Goal: Task Accomplishment & Management: Use online tool/utility

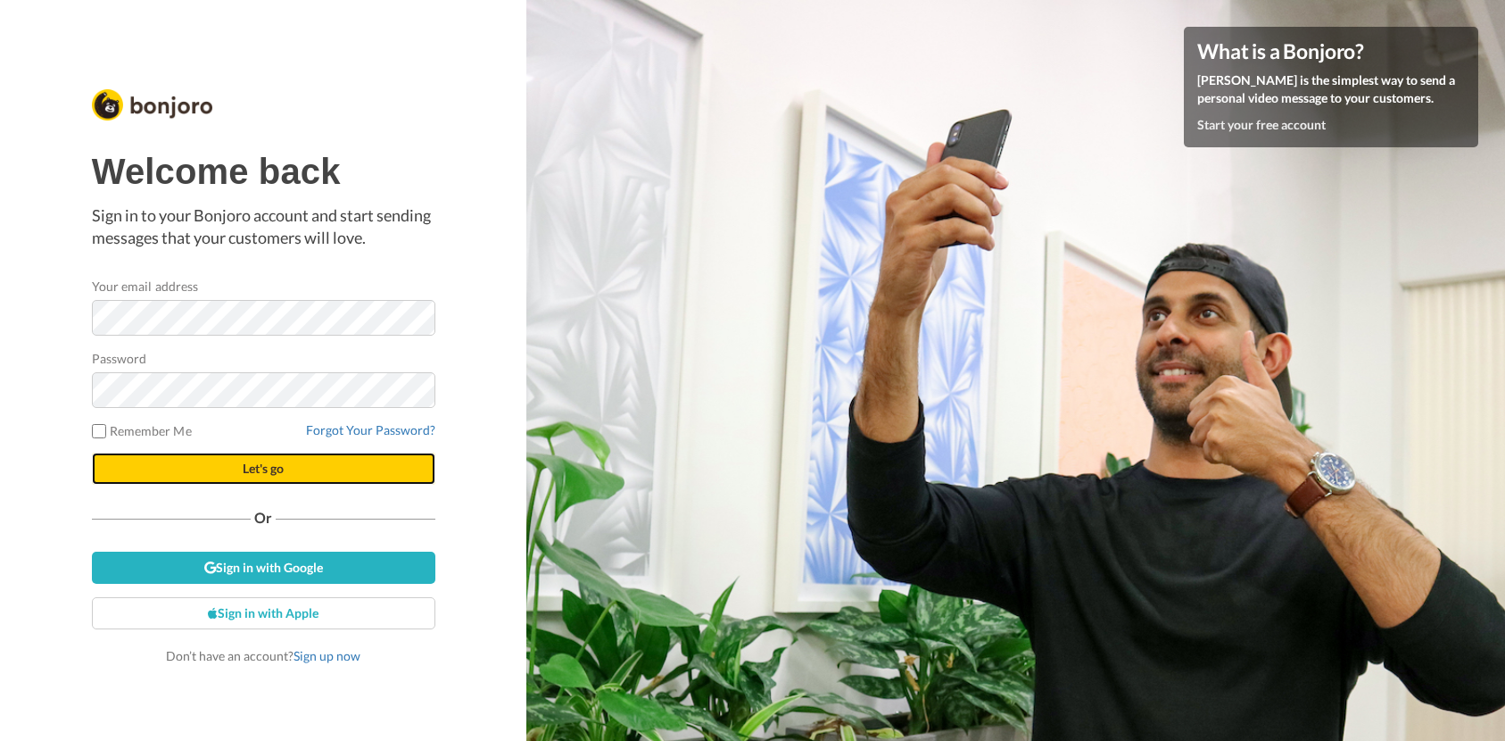
click at [170, 466] on button "Let's go" at bounding box center [264, 468] width 344 height 32
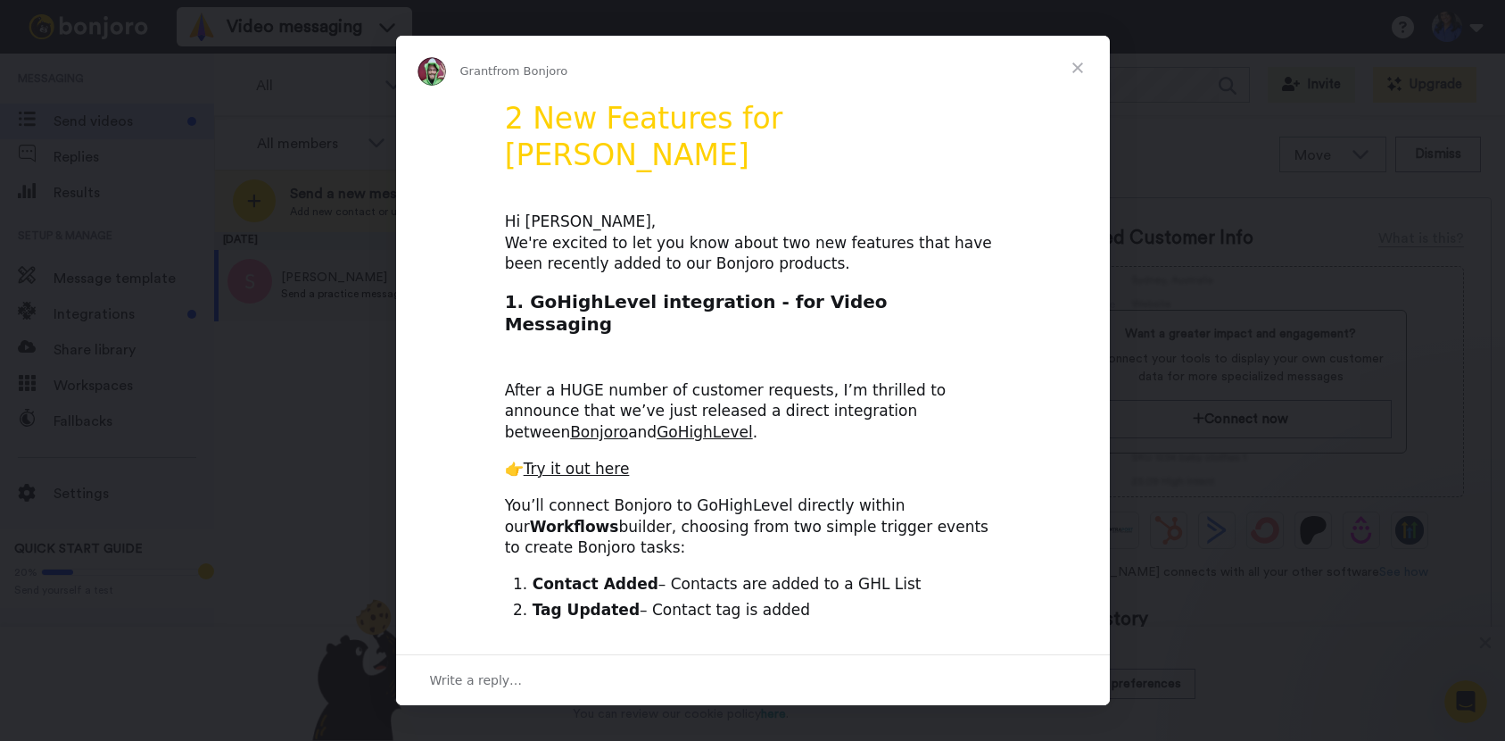
click at [1077, 66] on span "Close" at bounding box center [1078, 68] width 64 height 64
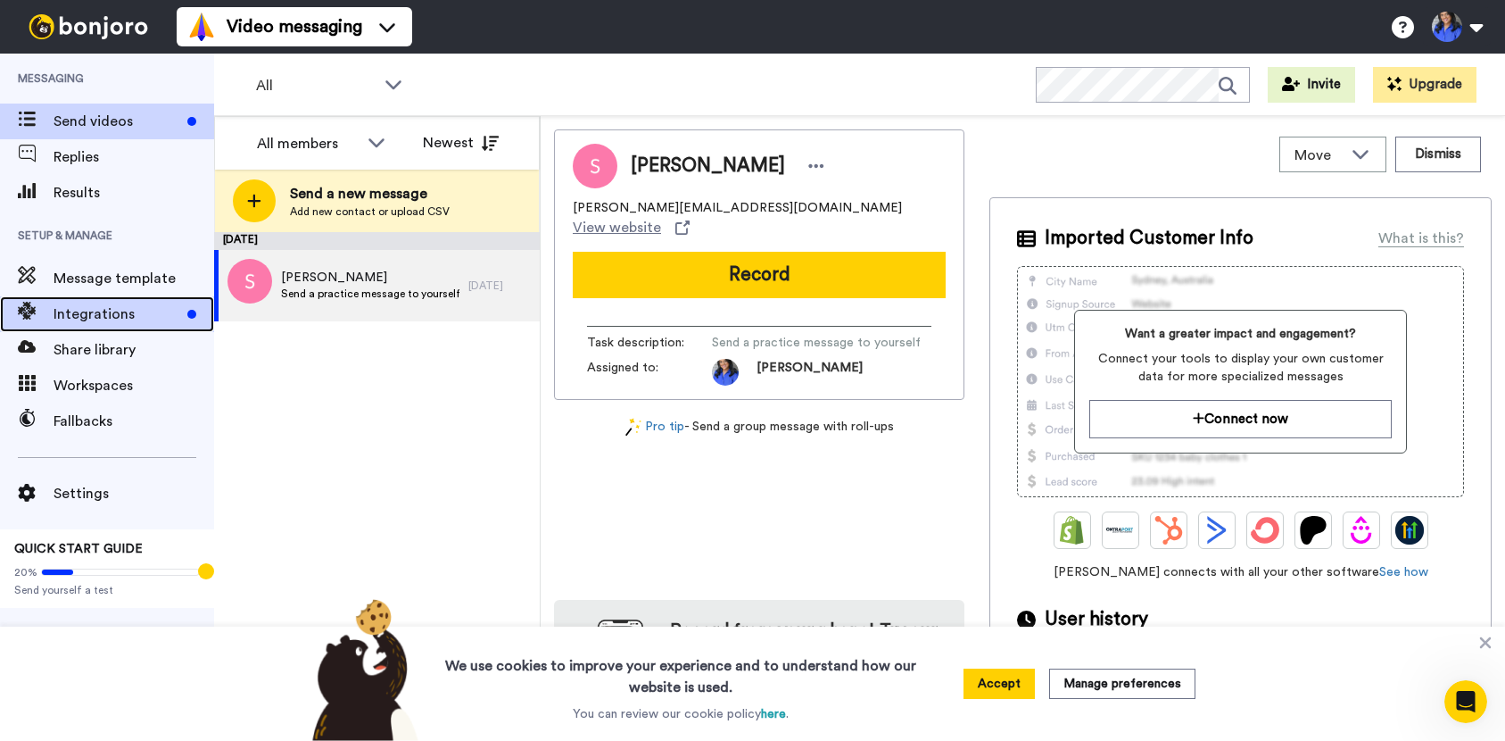
click at [98, 320] on span "Integrations" at bounding box center [117, 313] width 127 height 21
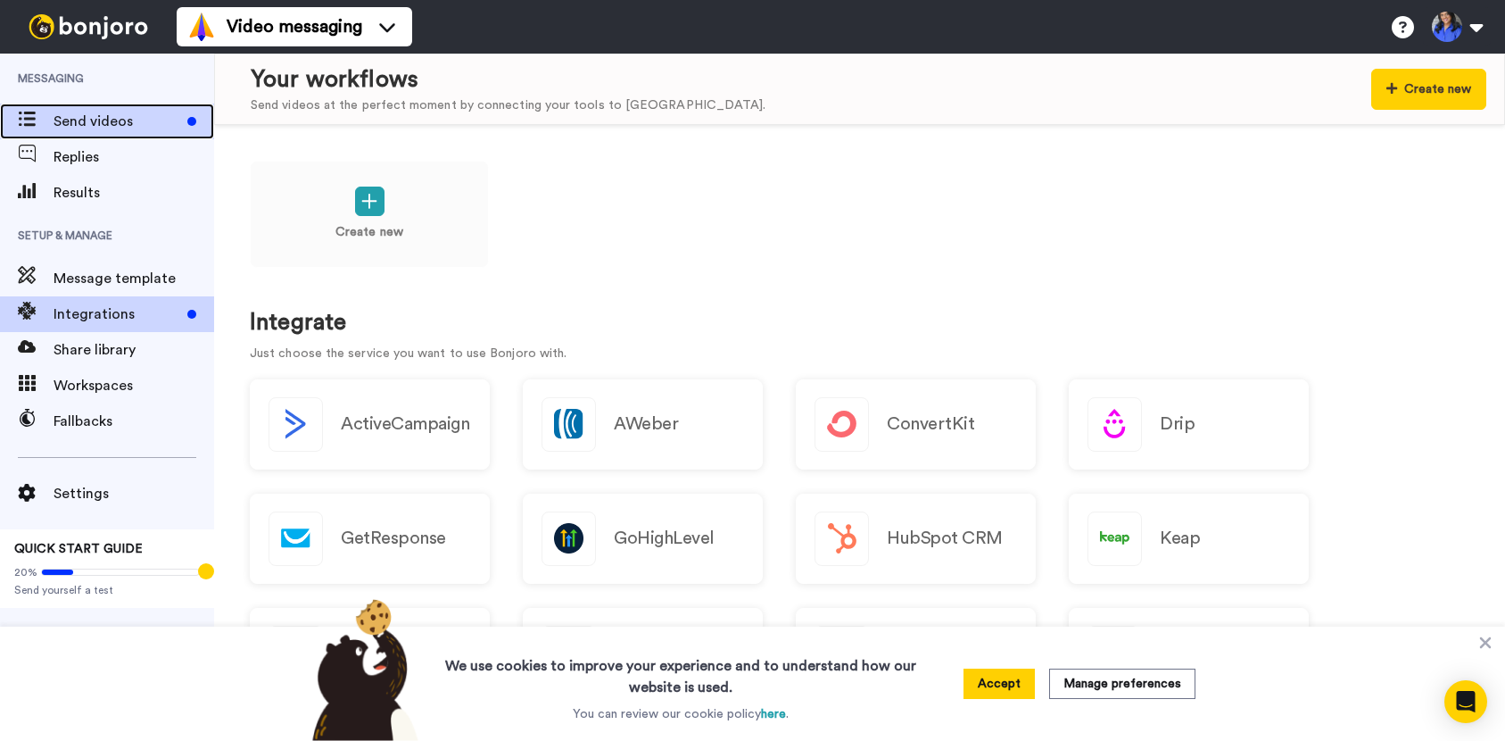
click at [104, 123] on span "Send videos" at bounding box center [117, 121] width 127 height 21
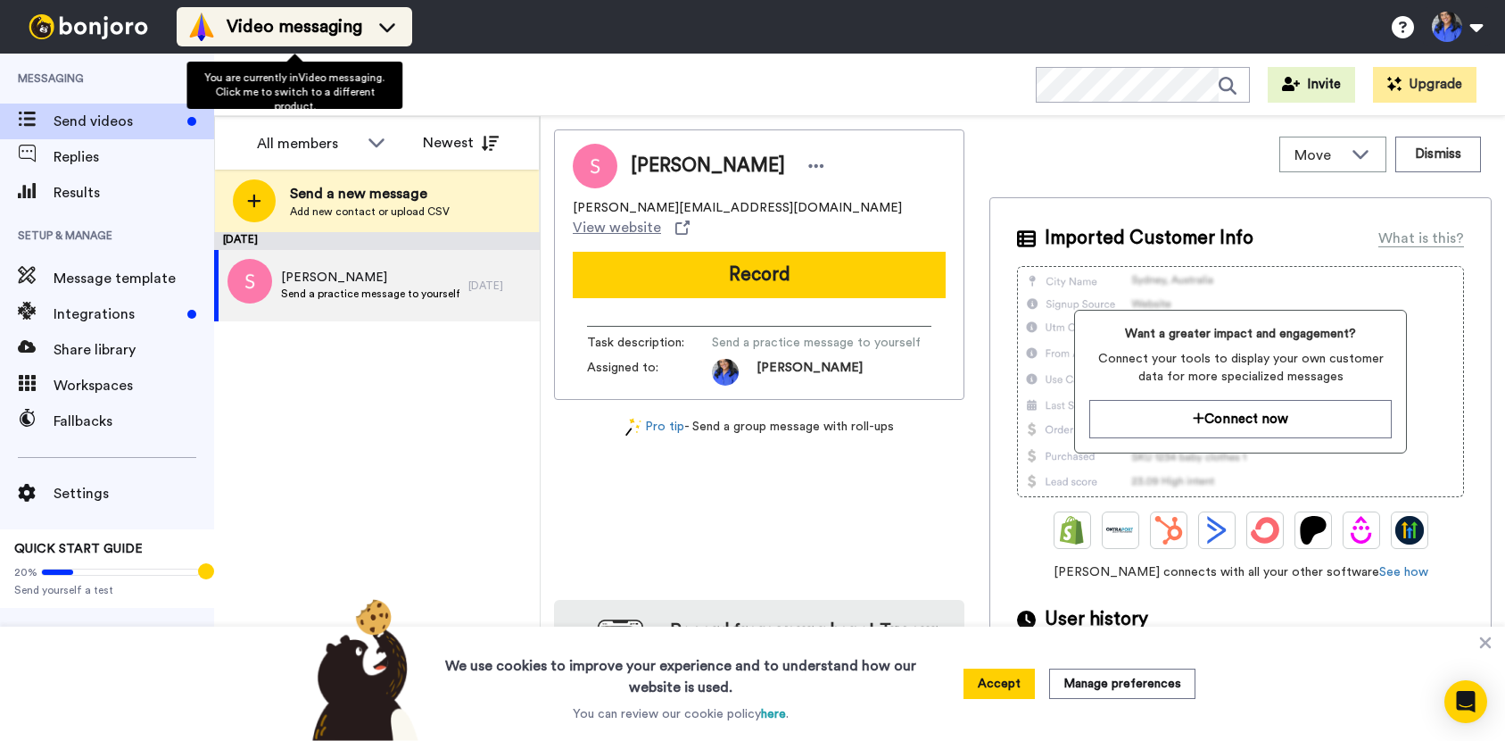
click at [389, 34] on icon at bounding box center [387, 27] width 29 height 18
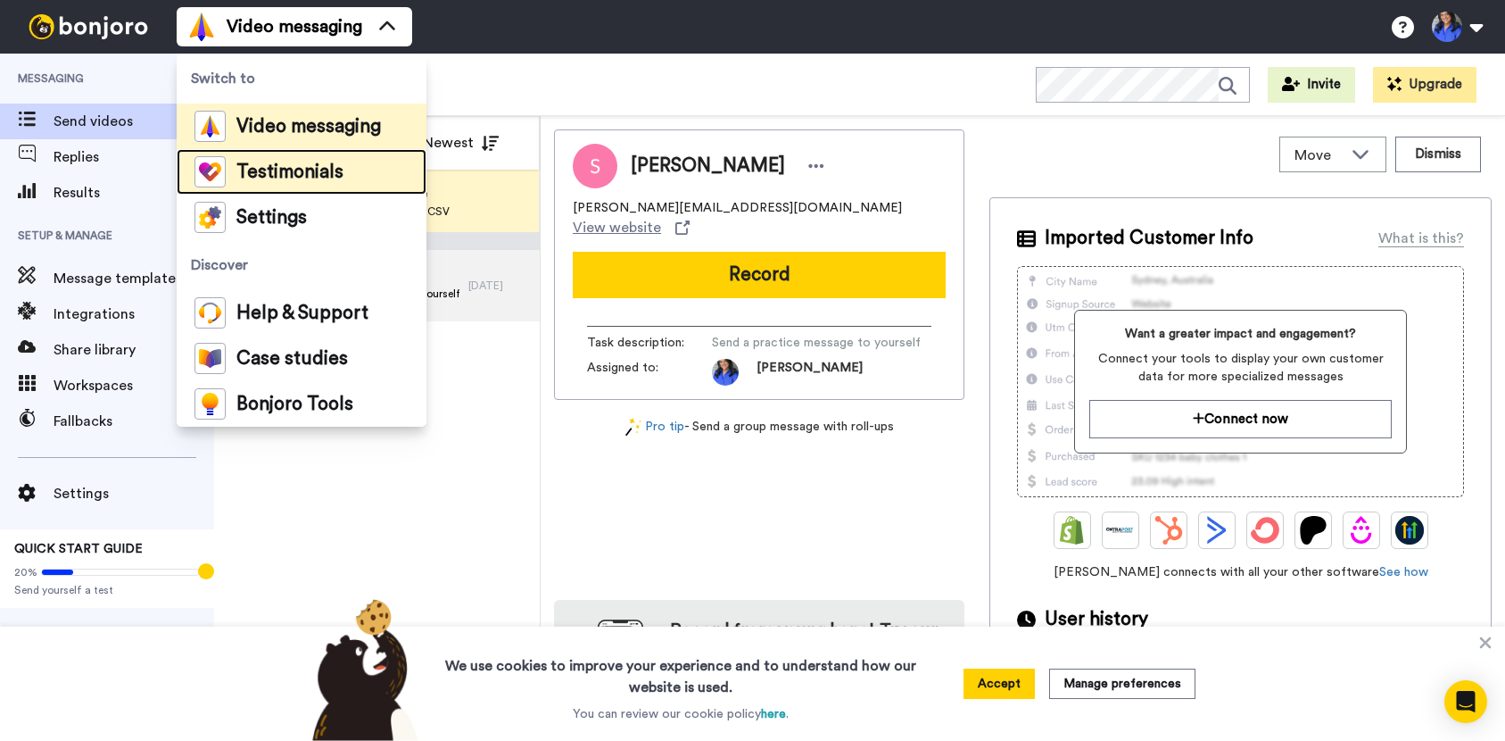
click at [256, 164] on span "Testimonials" at bounding box center [289, 172] width 107 height 18
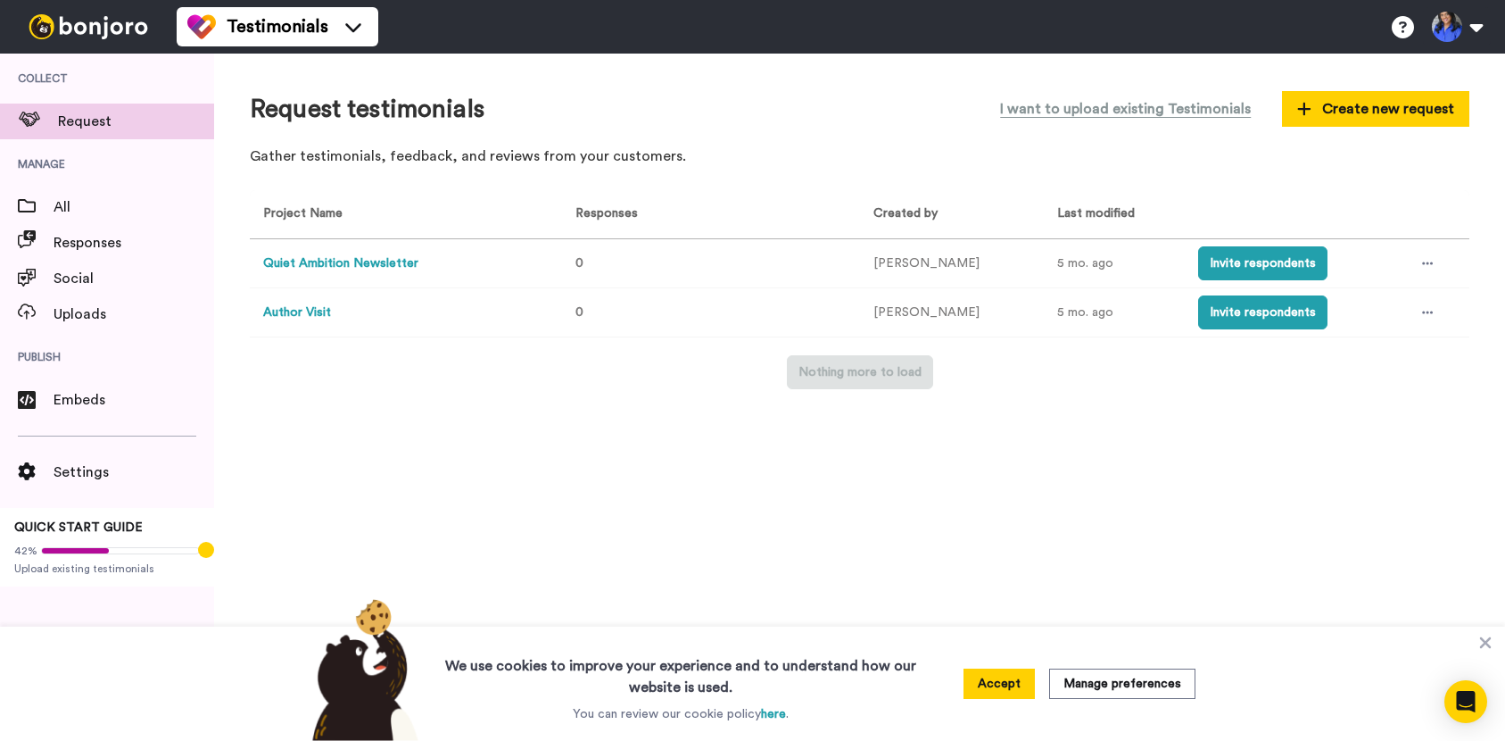
click at [321, 264] on button "Quiet Ambition Newsletter" at bounding box center [340, 263] width 155 height 19
